Goal: Download file/media

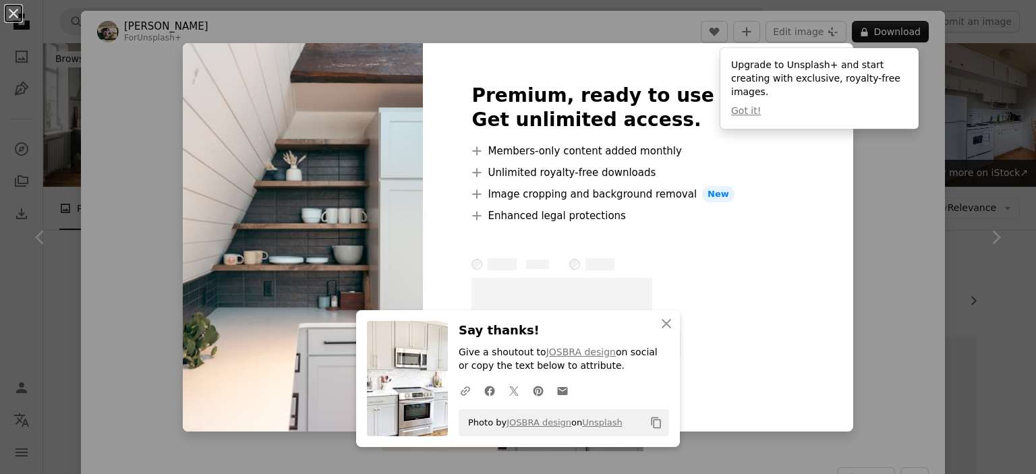
scroll to position [1821, 0]
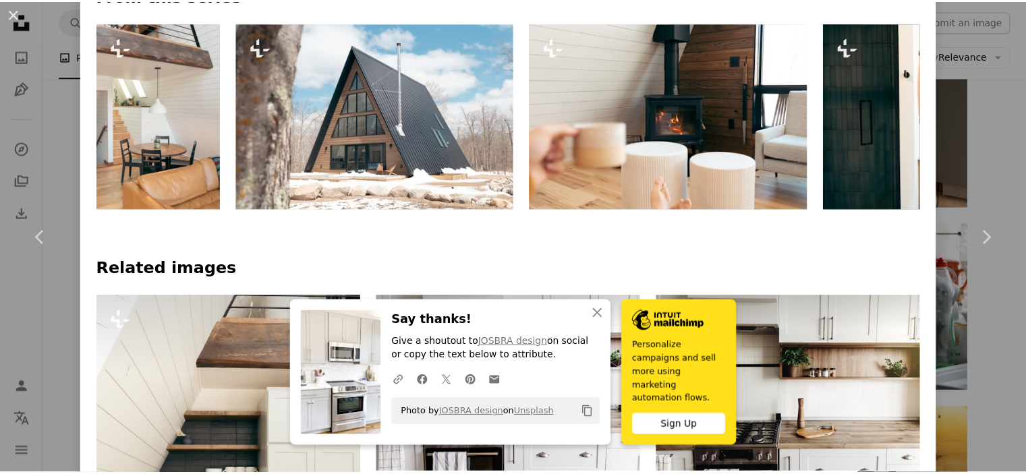
scroll to position [674, 0]
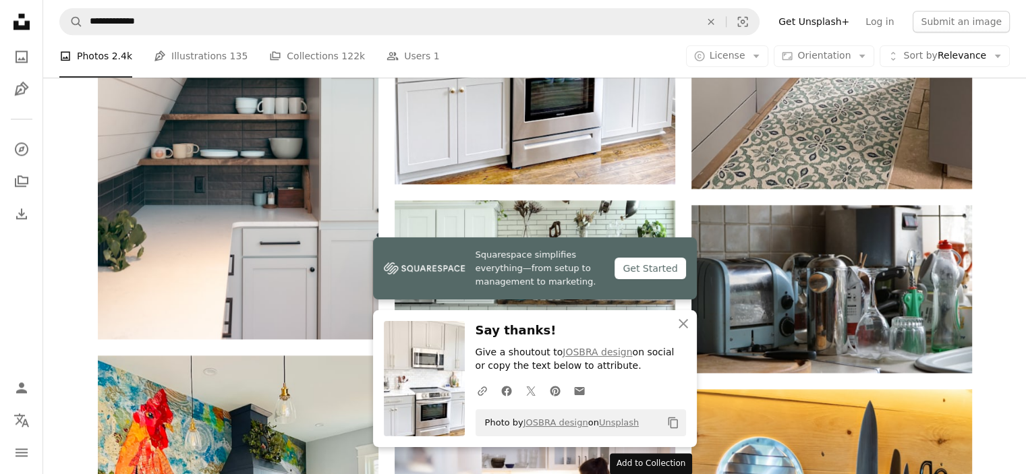
scroll to position [1821, 0]
